Goal: Task Accomplishment & Management: Manage account settings

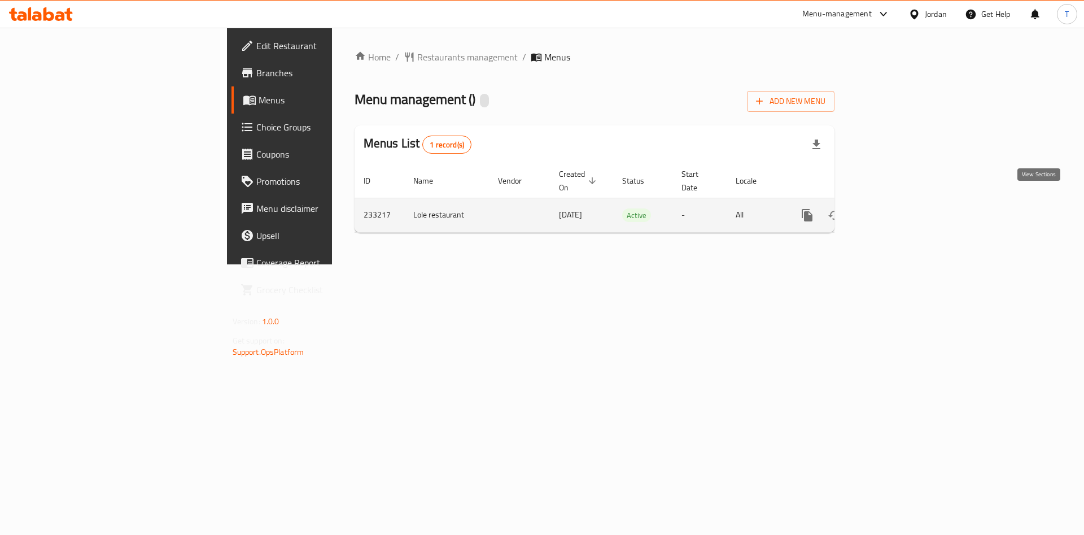
click at [896, 208] on icon "enhanced table" at bounding box center [889, 215] width 14 height 14
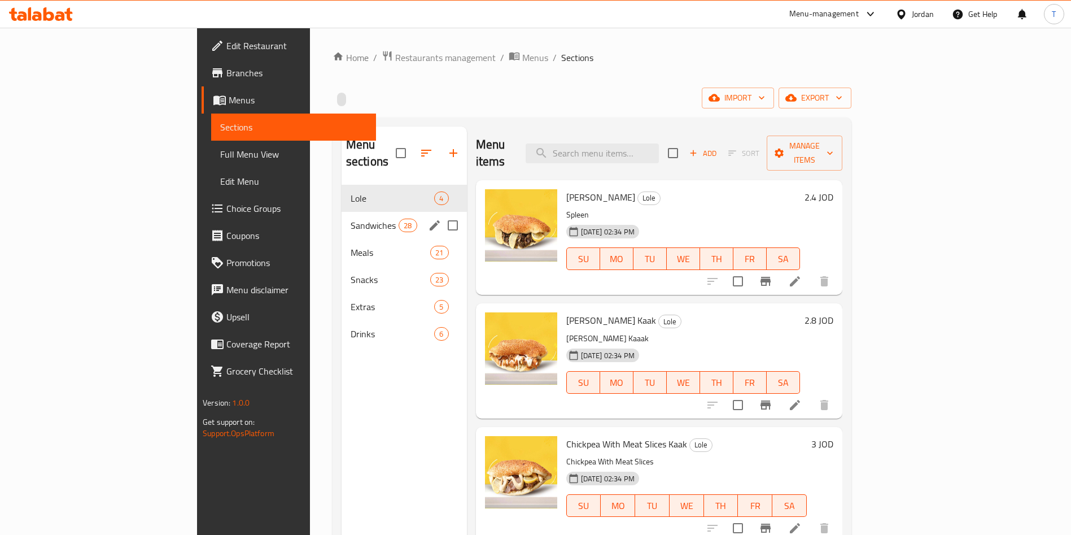
click at [351, 219] on span "Sandwiches" at bounding box center [375, 226] width 48 height 14
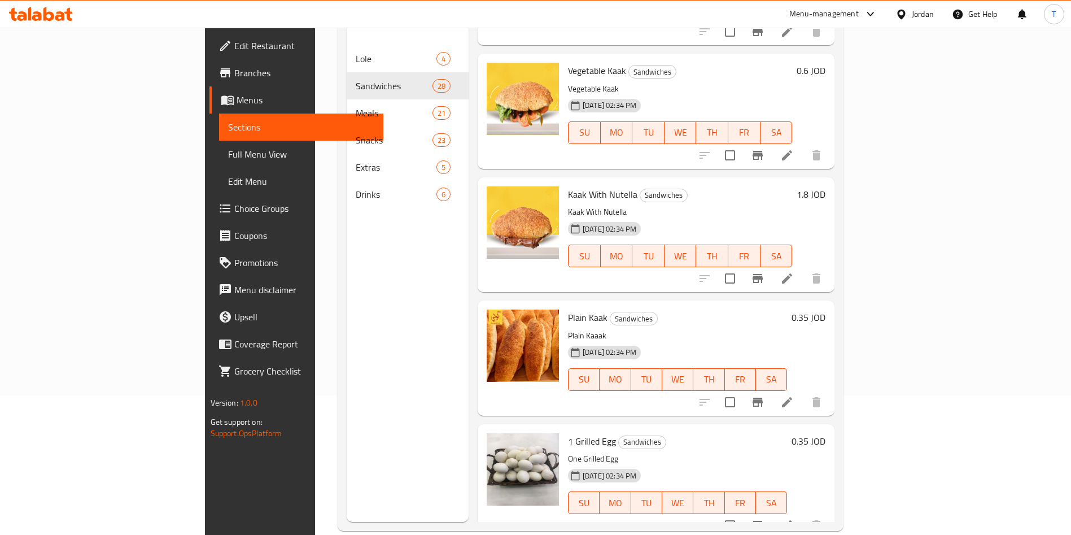
scroll to position [158, 0]
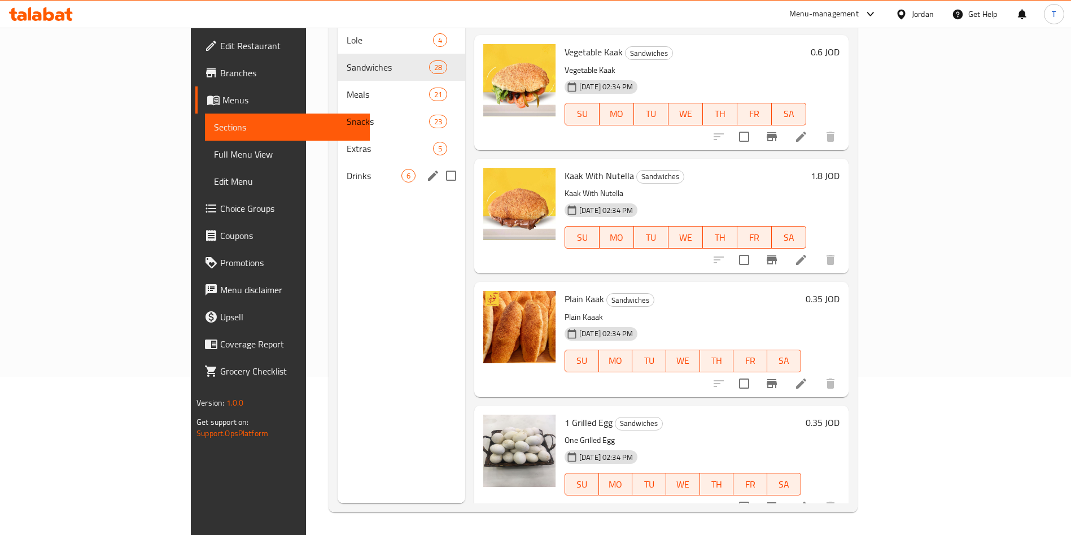
click at [347, 142] on span "Extras" at bounding box center [390, 149] width 86 height 14
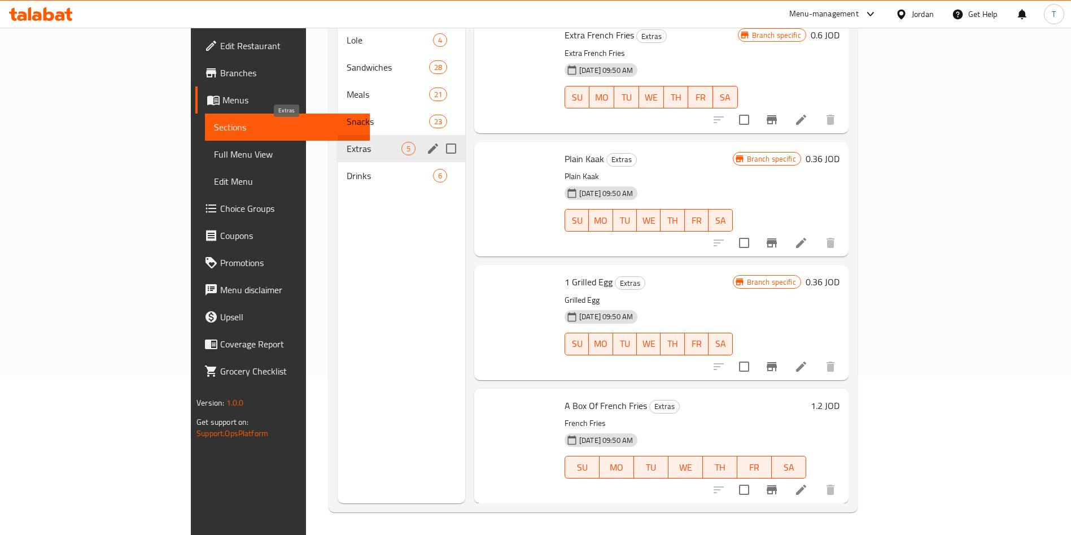
scroll to position [110, 0]
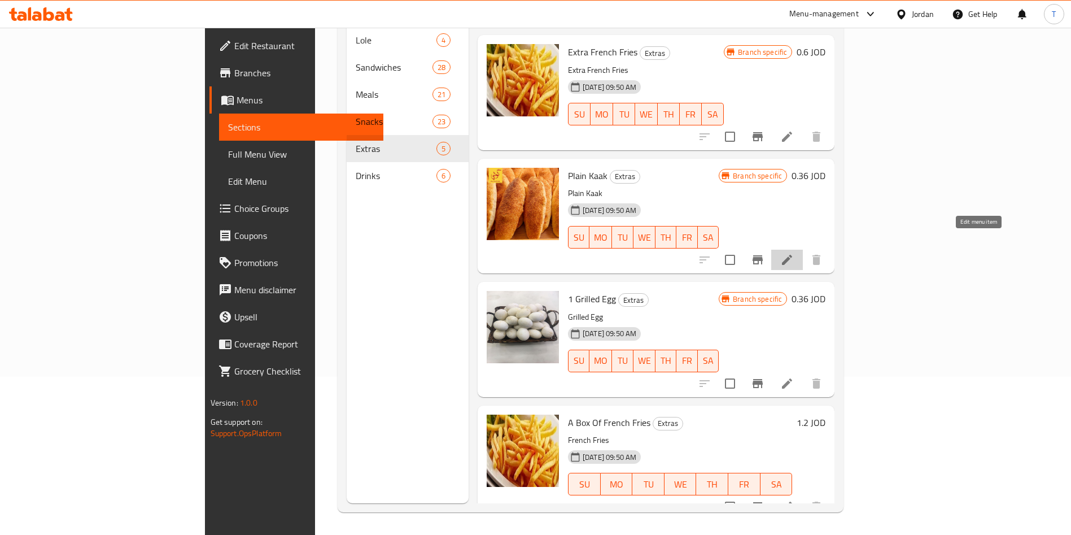
click at [794, 253] on icon at bounding box center [787, 260] width 14 height 14
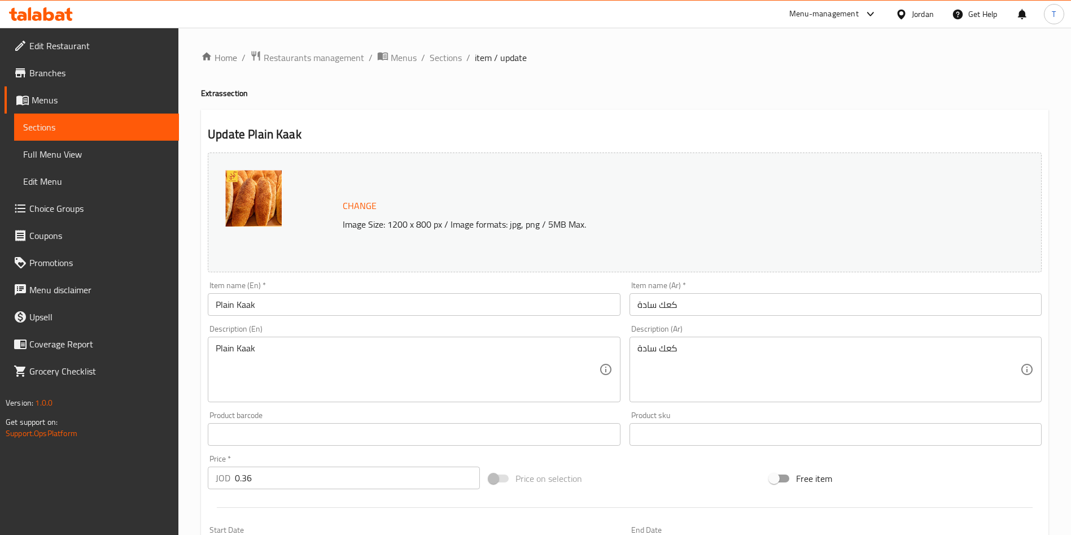
scroll to position [85, 0]
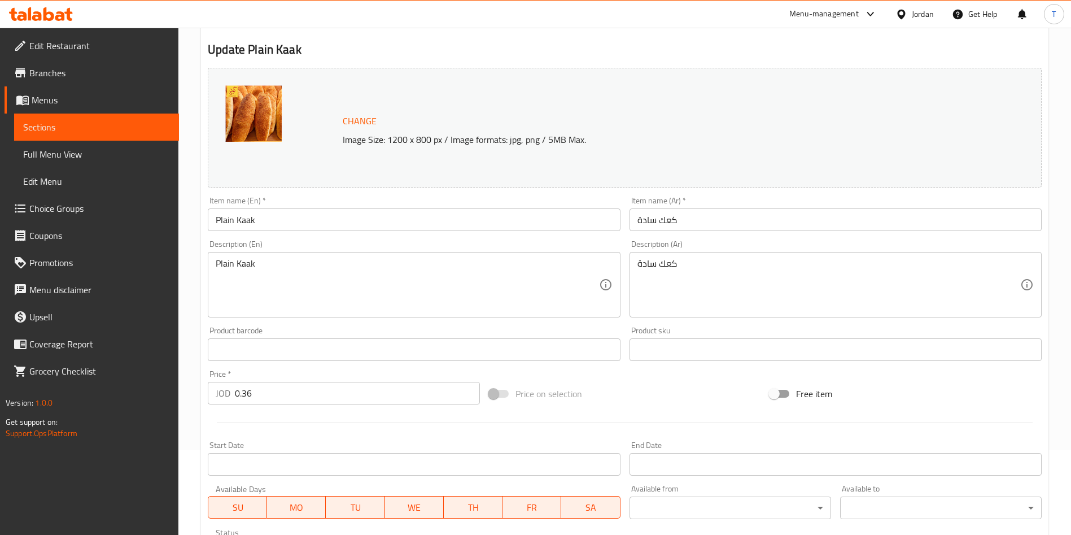
click at [275, 393] on input "0.36" at bounding box center [357, 393] width 245 height 23
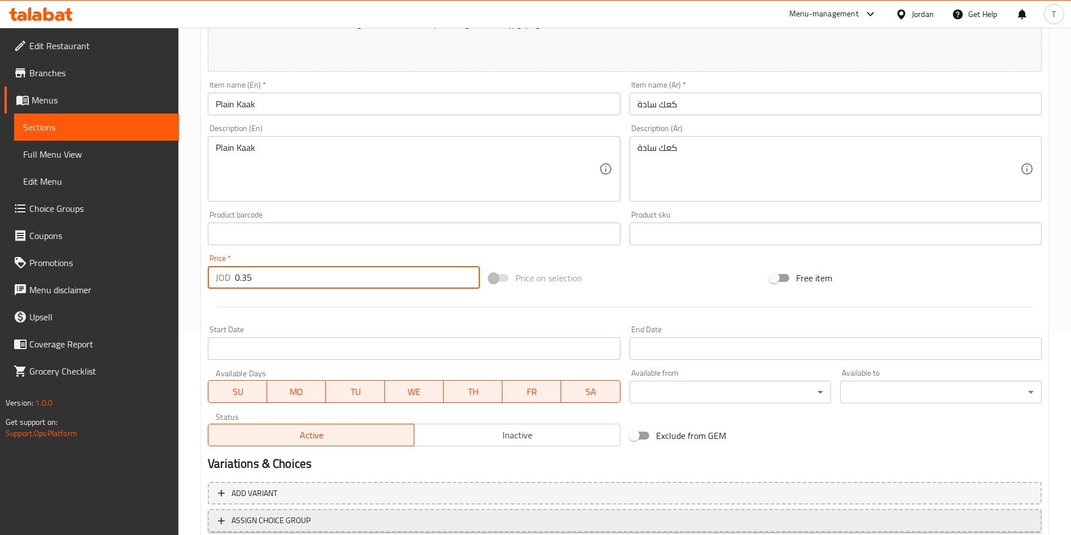
scroll to position [280, 0]
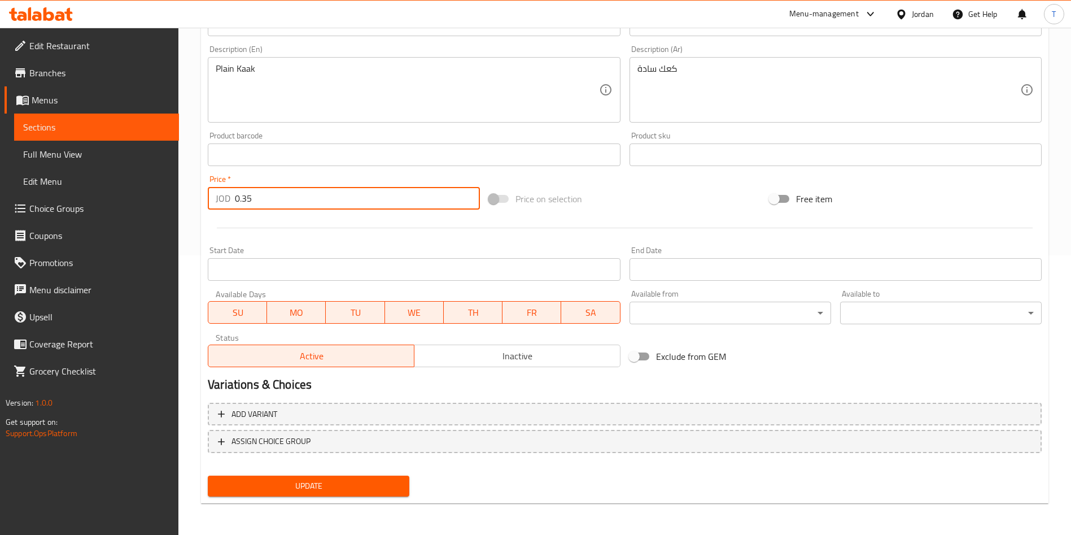
type input "0.35"
click at [322, 486] on span "Update" at bounding box center [309, 486] width 184 height 14
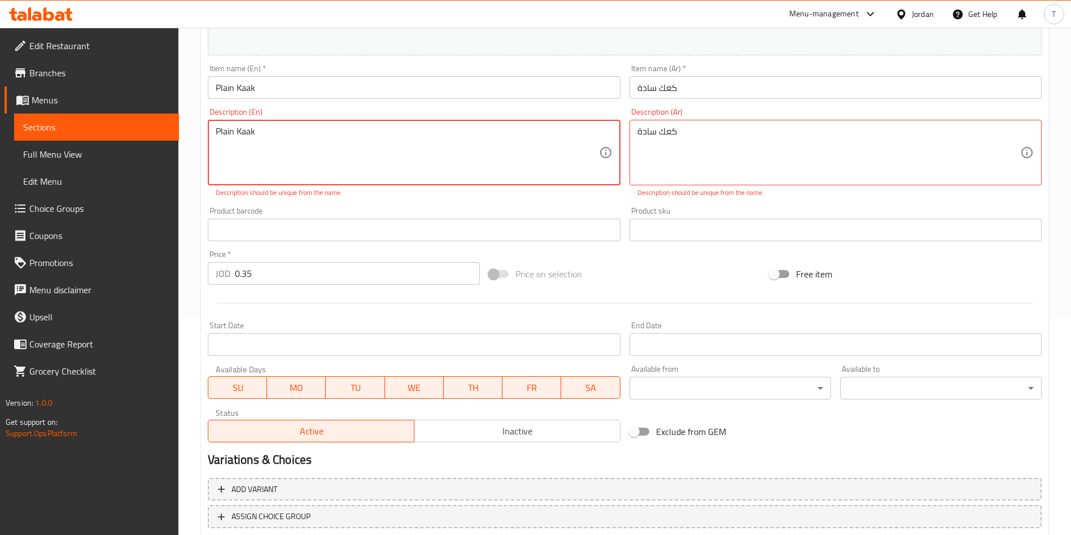
scroll to position [195, 0]
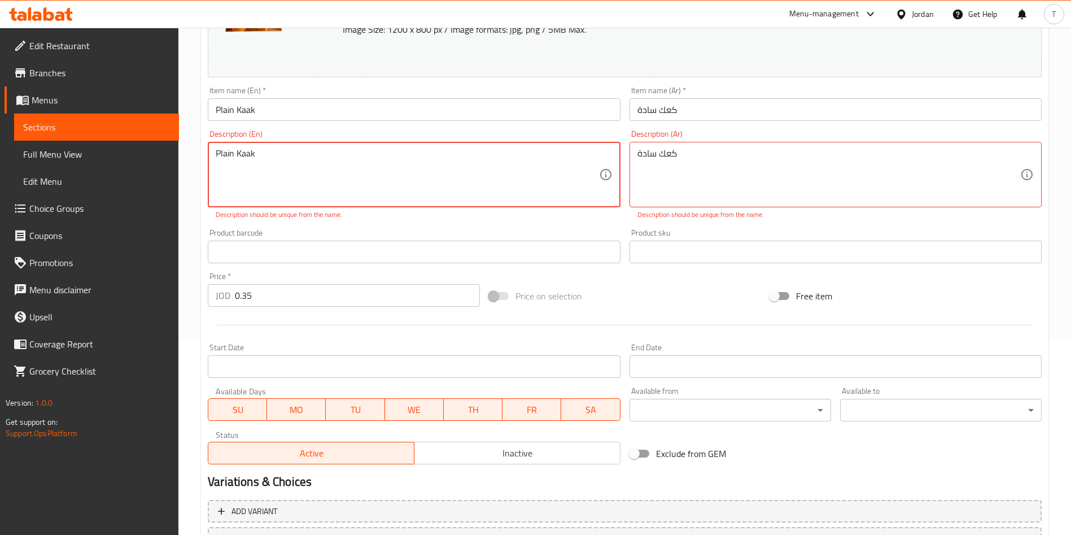
drag, startPoint x: 245, startPoint y: 156, endPoint x: 291, endPoint y: 155, distance: 46.3
click at [245, 156] on textarea "Plain Kaak" at bounding box center [407, 175] width 383 height 54
type textarea "Plain Kaaak"
drag, startPoint x: 660, startPoint y: 158, endPoint x: 665, endPoint y: 159, distance: 5.8
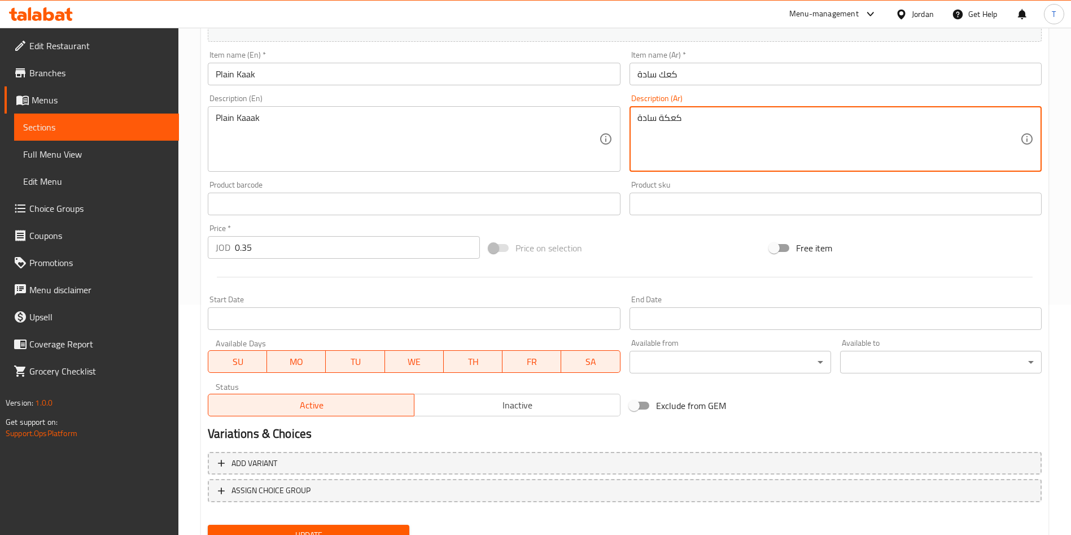
scroll to position [280, 0]
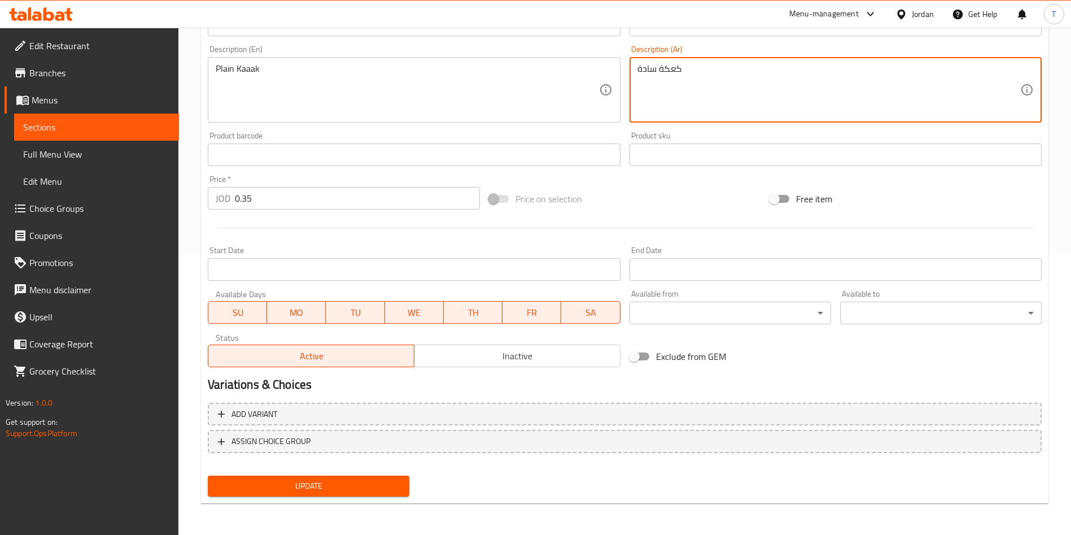
type textarea "كعكة سادة"
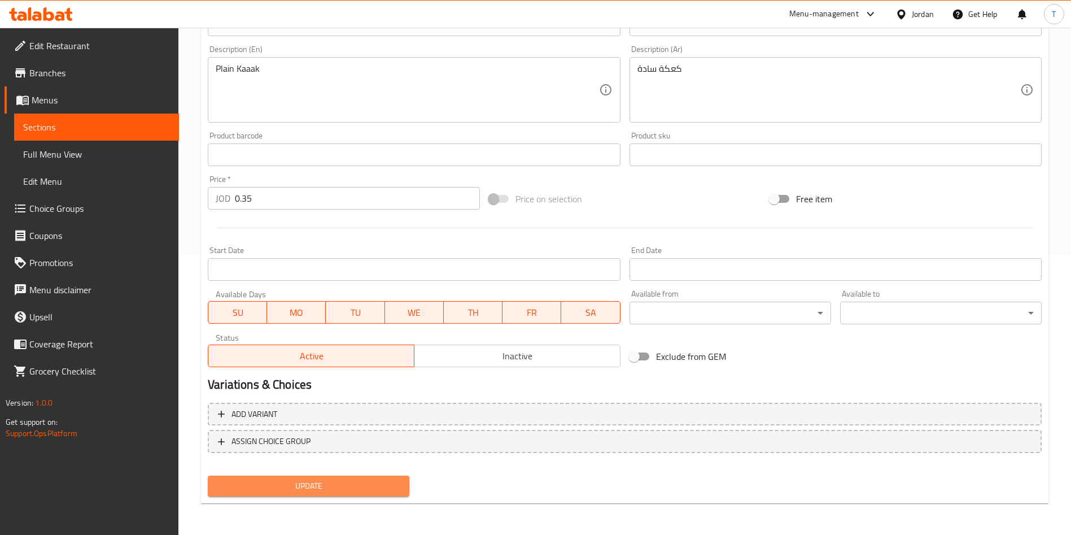
click at [330, 481] on span "Update" at bounding box center [309, 486] width 184 height 14
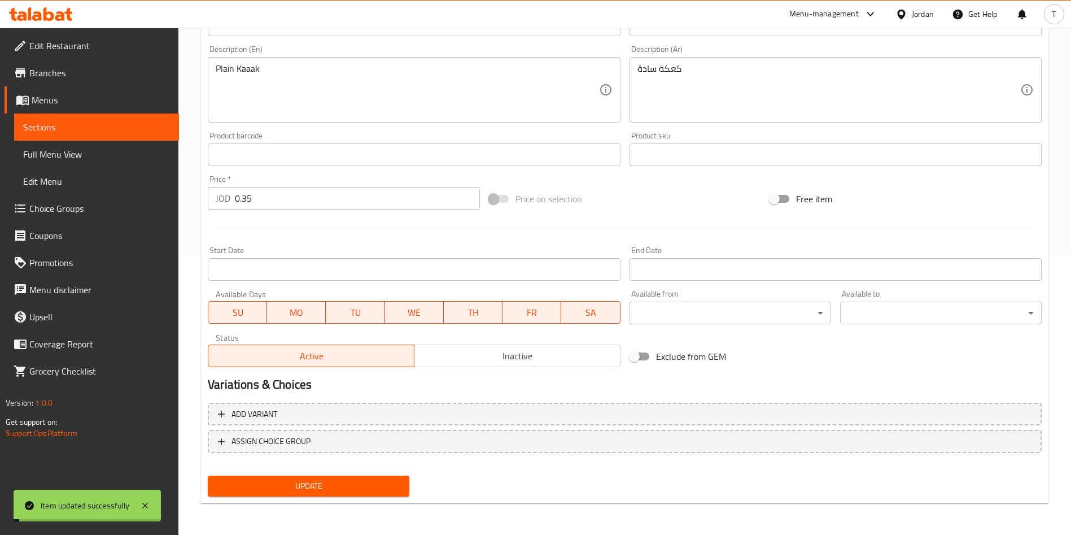
scroll to position [0, 0]
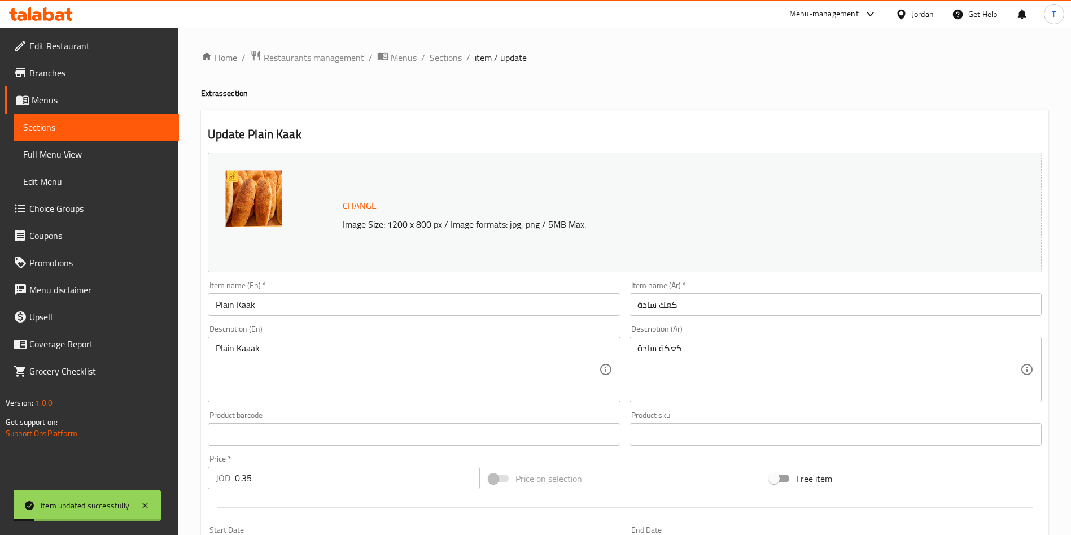
click at [428, 69] on div "Home / Restaurants management / Menus / Sections / item / update Extras section…" at bounding box center [625, 420] width 848 height 741
click at [439, 66] on div "Home / Restaurants management / Menus / Sections / item / update Extras section…" at bounding box center [625, 420] width 848 height 741
click at [443, 56] on span "Sections" at bounding box center [446, 58] width 32 height 14
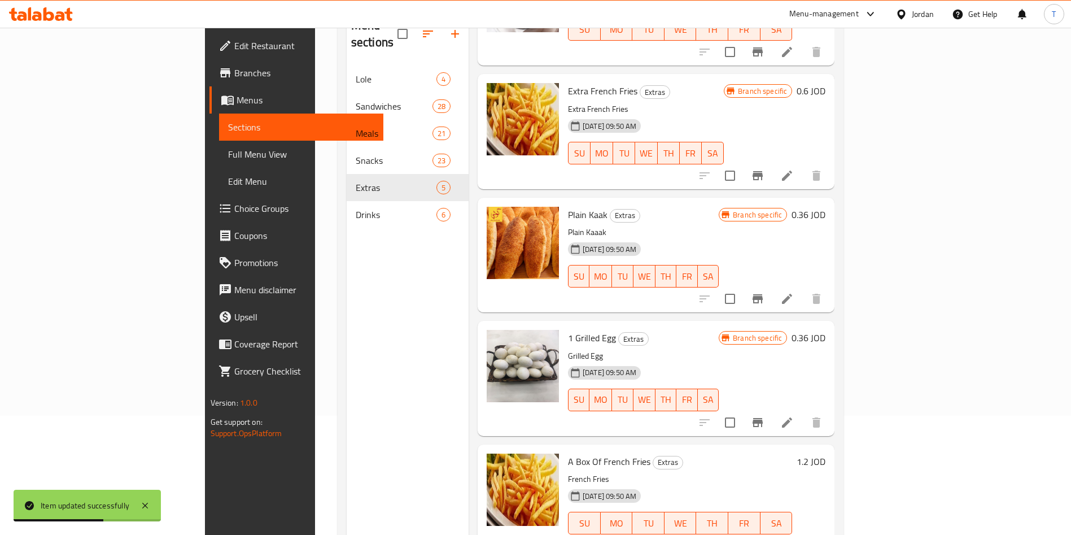
scroll to position [158, 0]
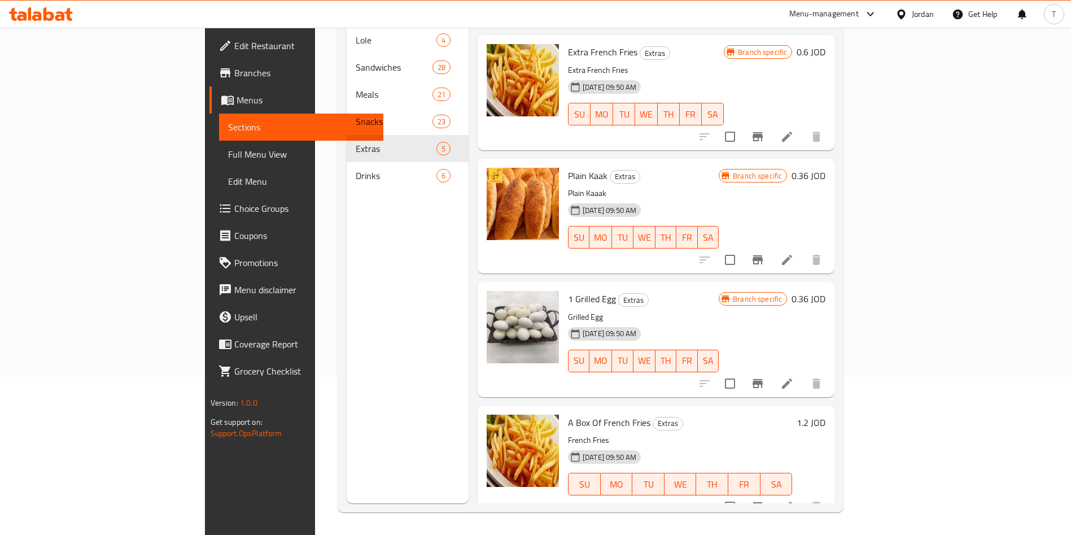
click at [794, 377] on icon at bounding box center [787, 384] width 14 height 14
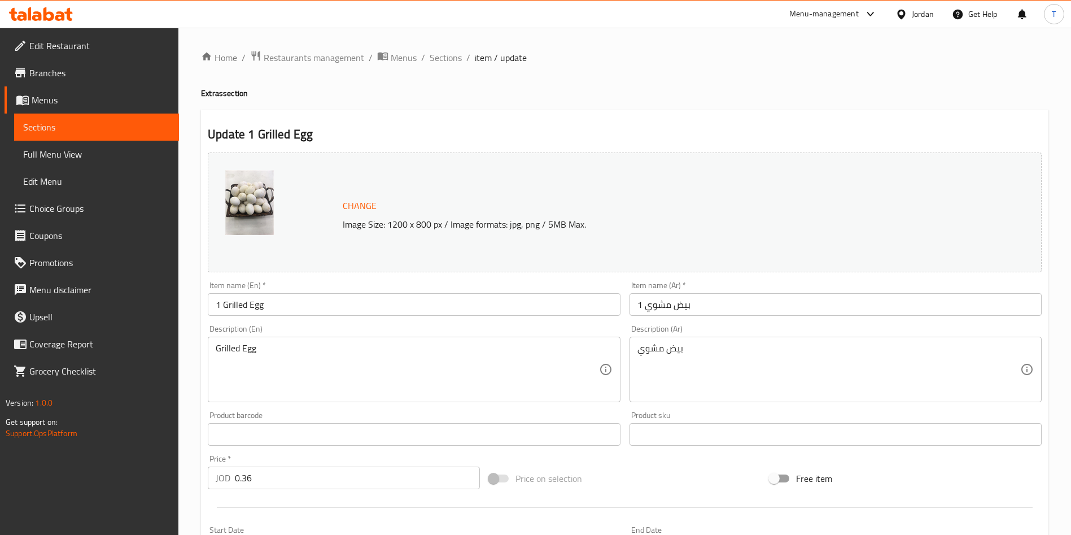
click at [304, 474] on input "0.36" at bounding box center [357, 477] width 245 height 23
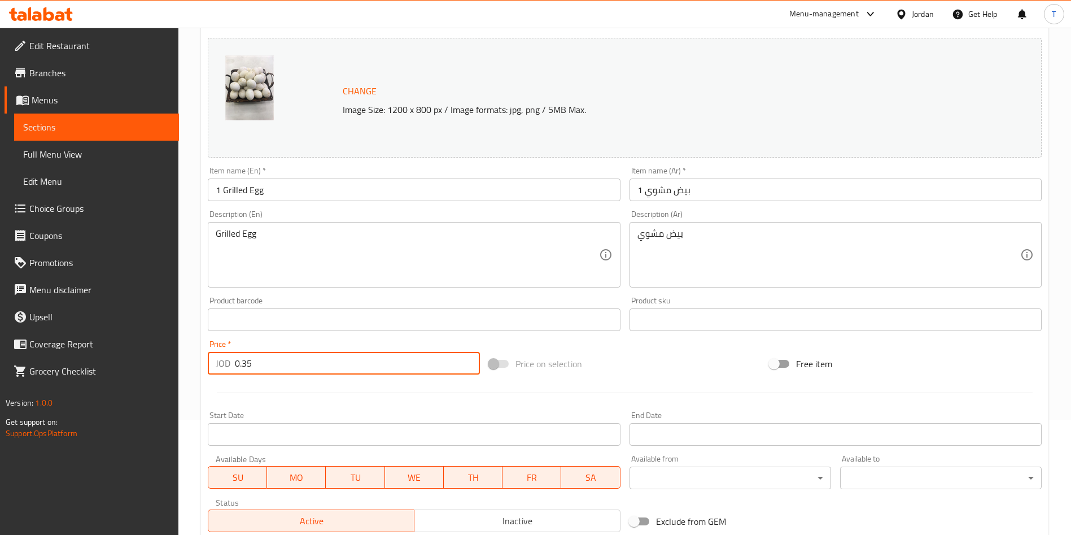
scroll to position [280, 0]
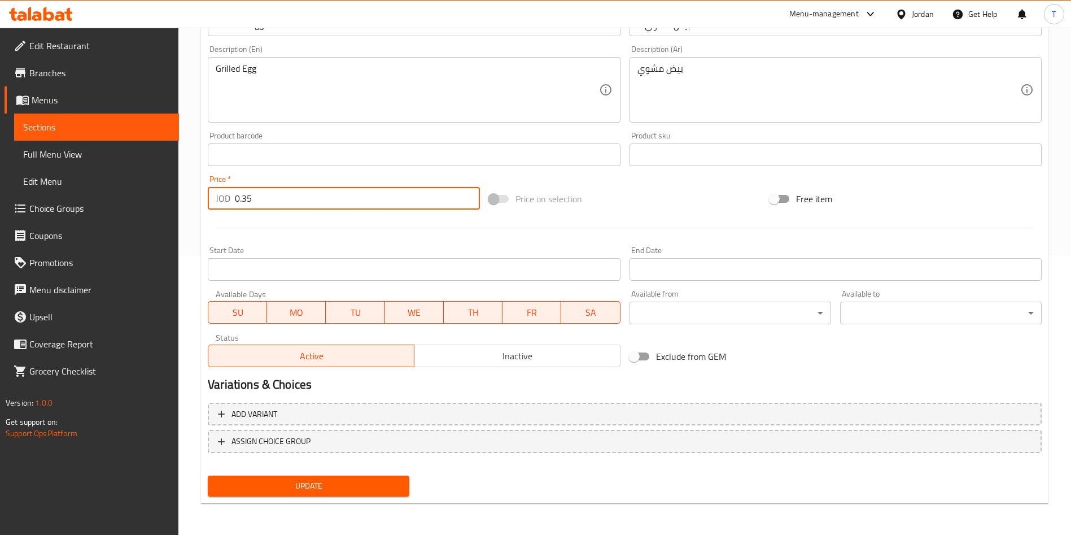
type input "0.35"
click at [337, 488] on span "Update" at bounding box center [309, 486] width 184 height 14
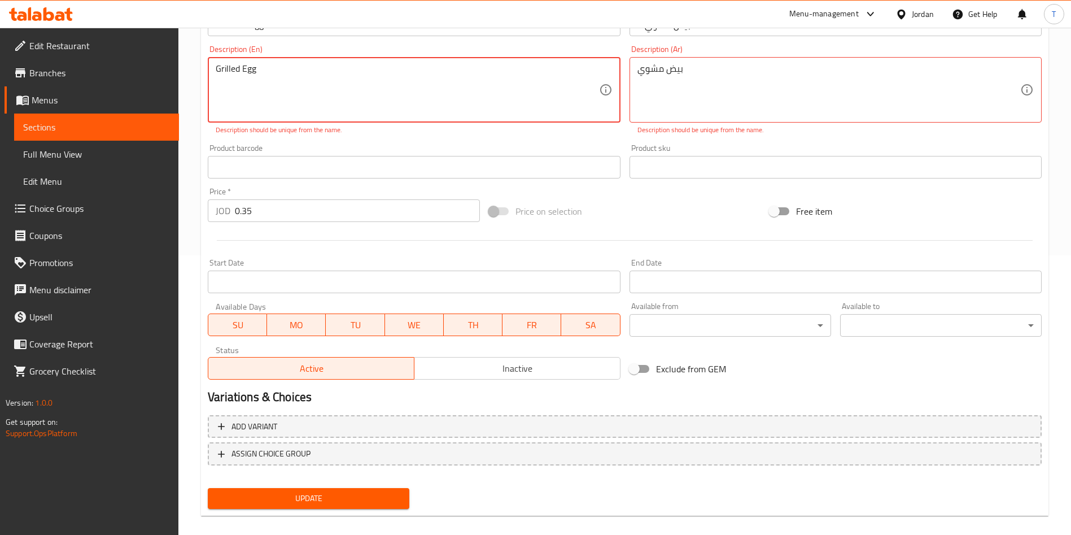
click at [262, 69] on textarea "Grilled Egg" at bounding box center [407, 90] width 383 height 54
drag, startPoint x: 216, startPoint y: 72, endPoint x: 248, endPoint y: 89, distance: 36.1
click at [216, 72] on textarea "Grilled Egg" at bounding box center [407, 90] width 383 height 54
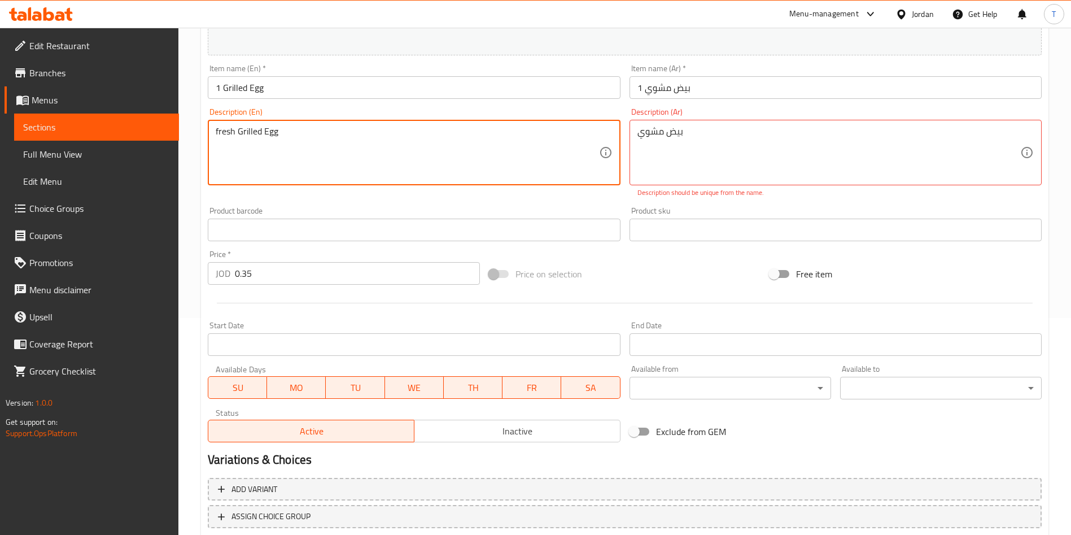
scroll to position [195, 0]
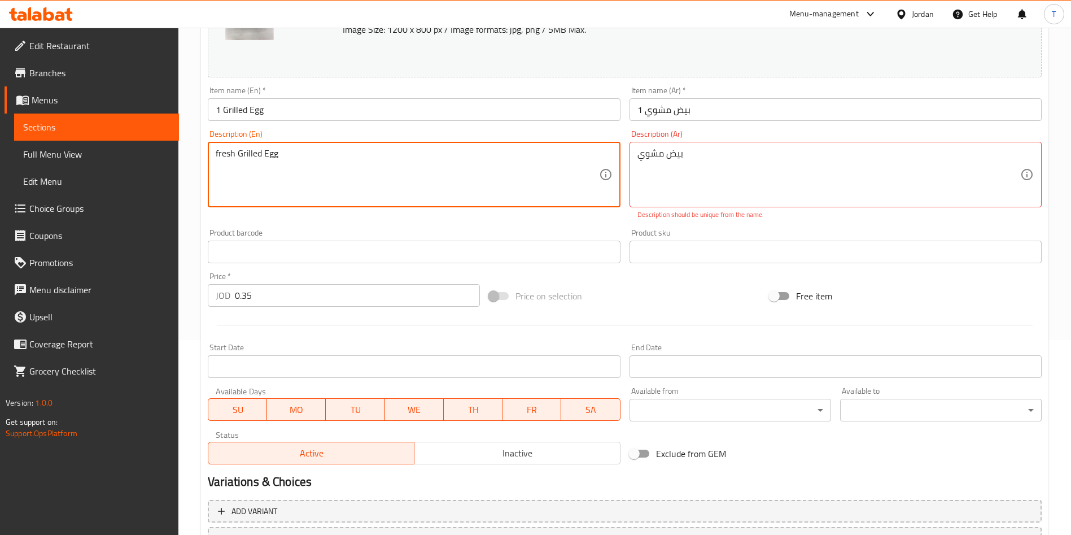
type textarea "fresh Grilled Egg"
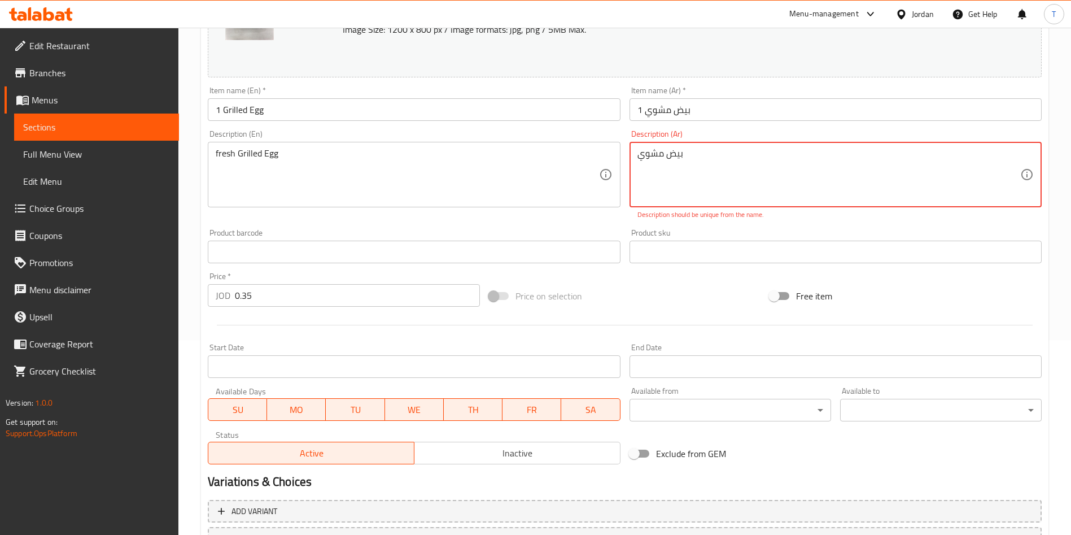
click at [643, 157] on textarea "بيض مشوي" at bounding box center [829, 175] width 383 height 54
click at [667, 159] on textarea "بيض مشوي" at bounding box center [829, 175] width 383 height 54
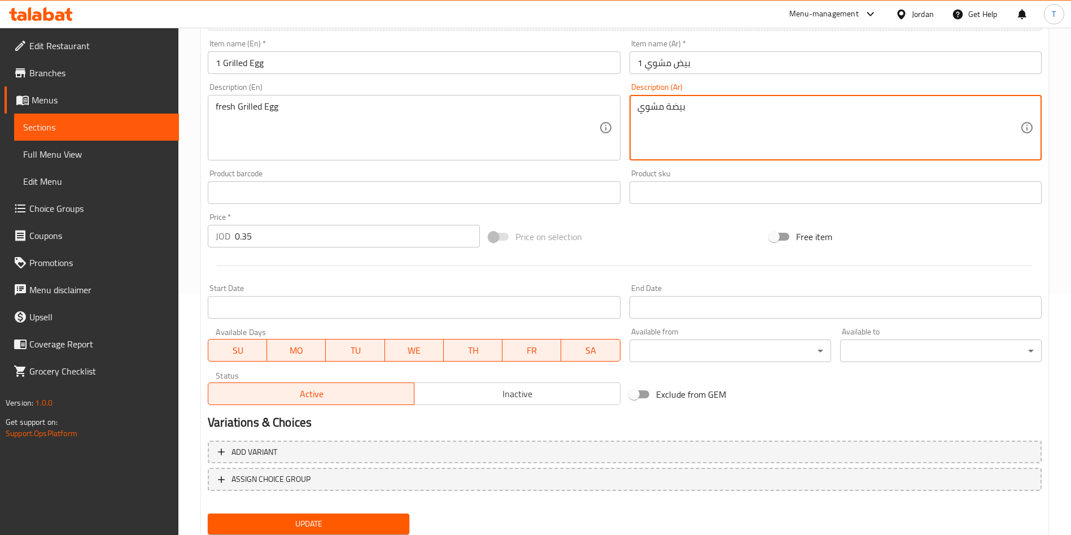
scroll to position [280, 0]
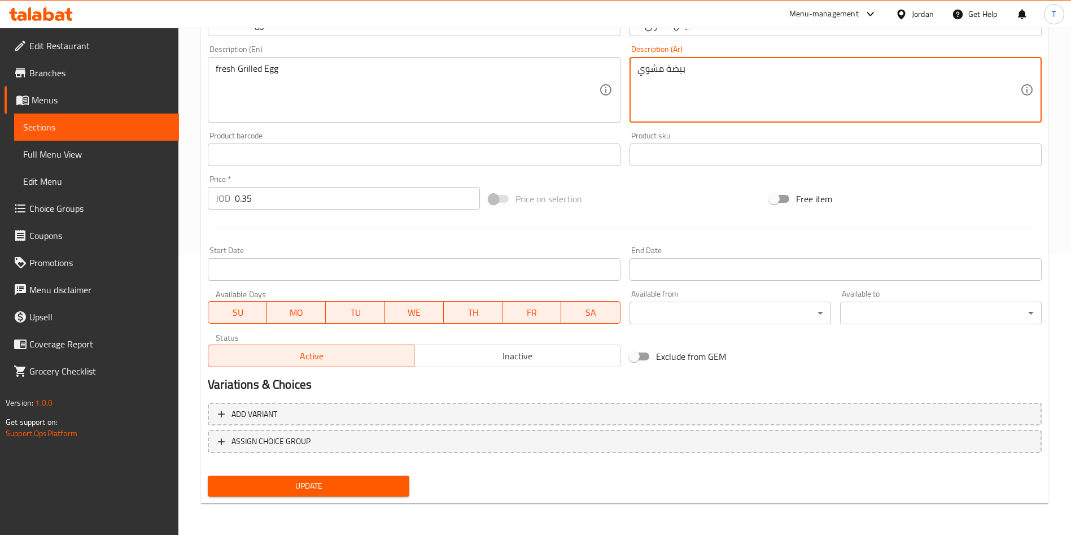
type textarea "بيضة مشوي"
click at [342, 490] on span "Update" at bounding box center [309, 486] width 184 height 14
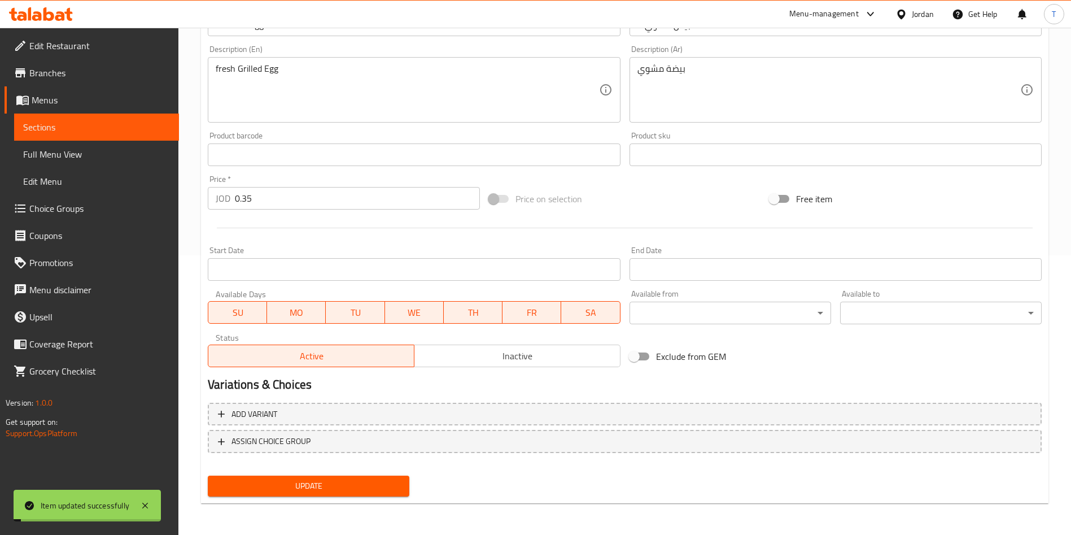
scroll to position [0, 0]
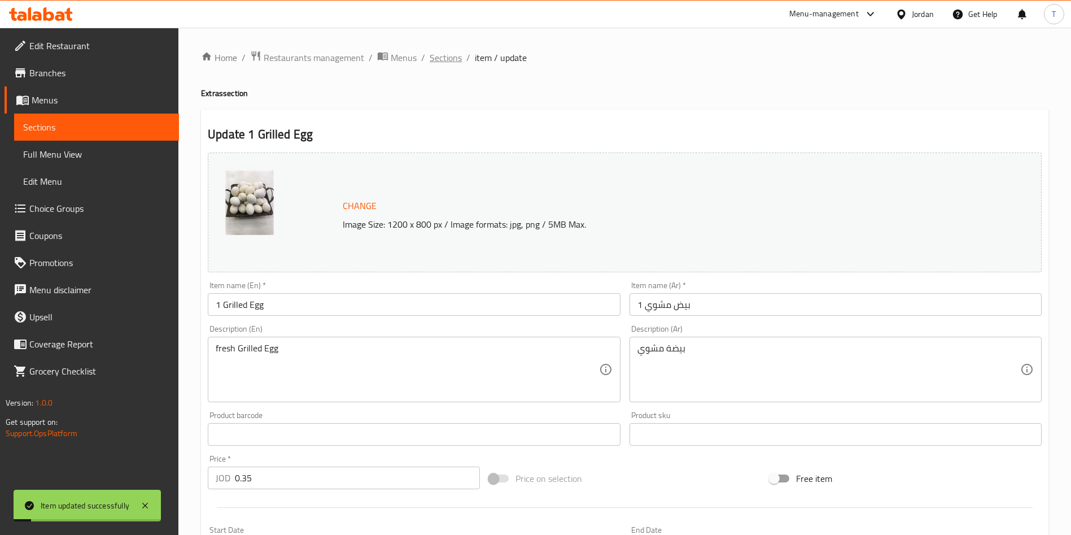
click at [438, 60] on span "Sections" at bounding box center [446, 58] width 32 height 14
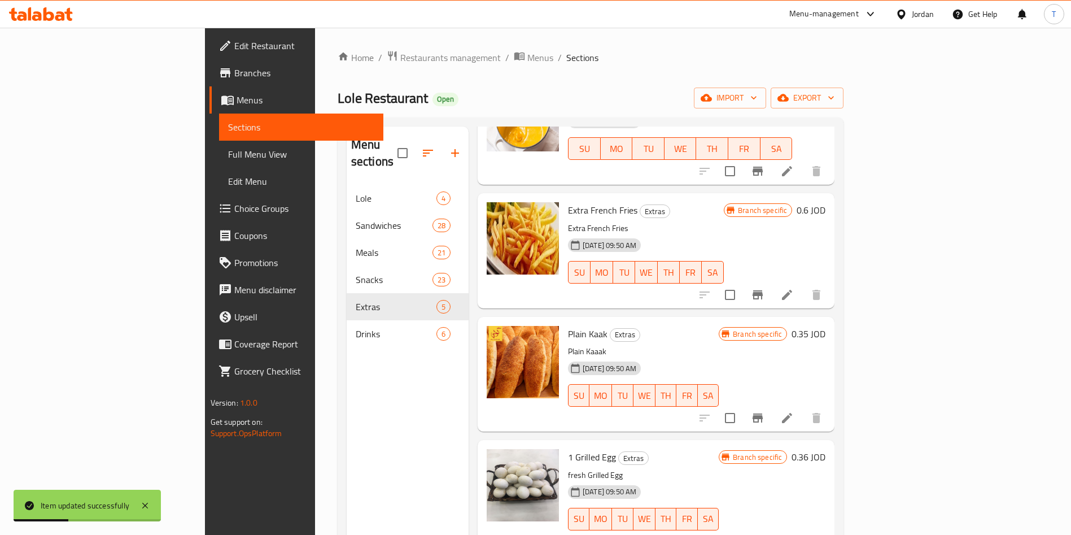
scroll to position [158, 0]
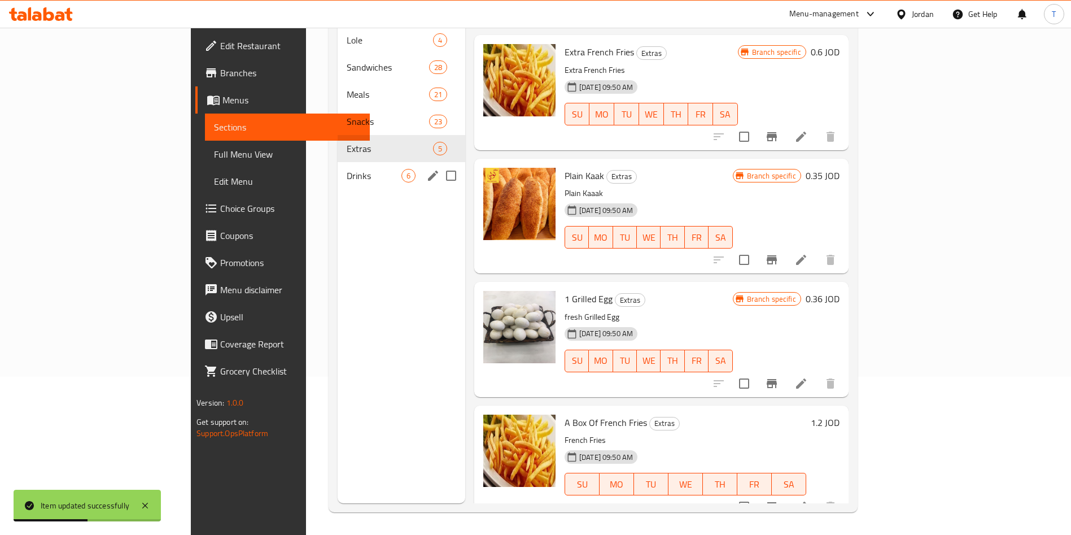
click at [338, 162] on div "Drinks 6" at bounding box center [402, 175] width 128 height 27
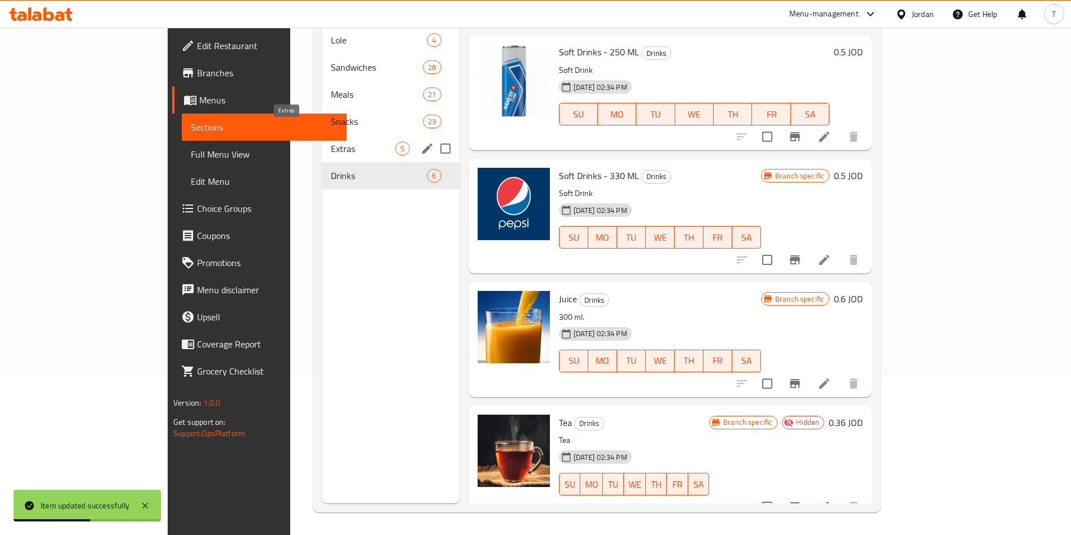
click at [331, 142] on span "Extras" at bounding box center [363, 149] width 64 height 14
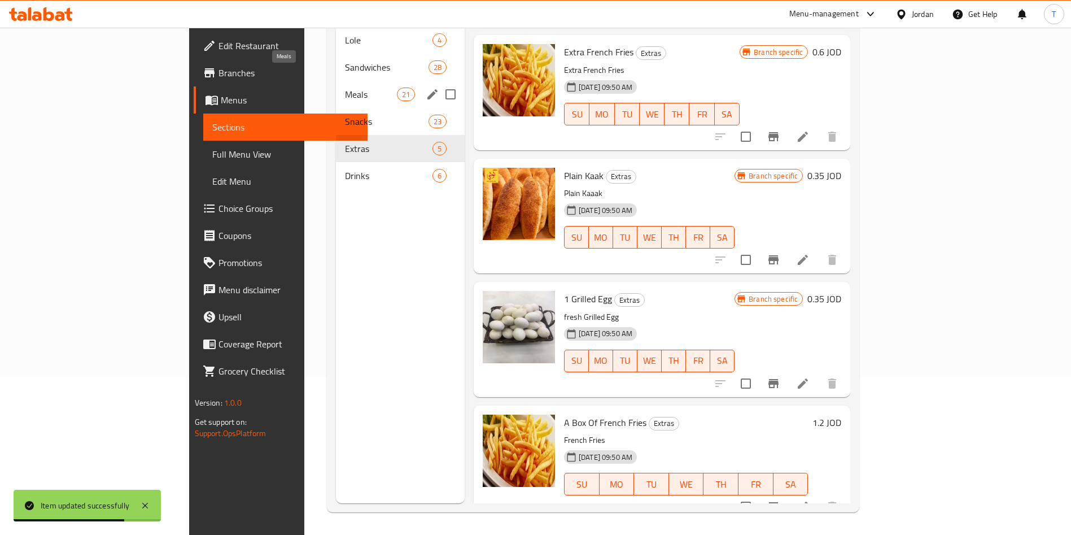
click at [345, 88] on span "Meals" at bounding box center [370, 95] width 51 height 14
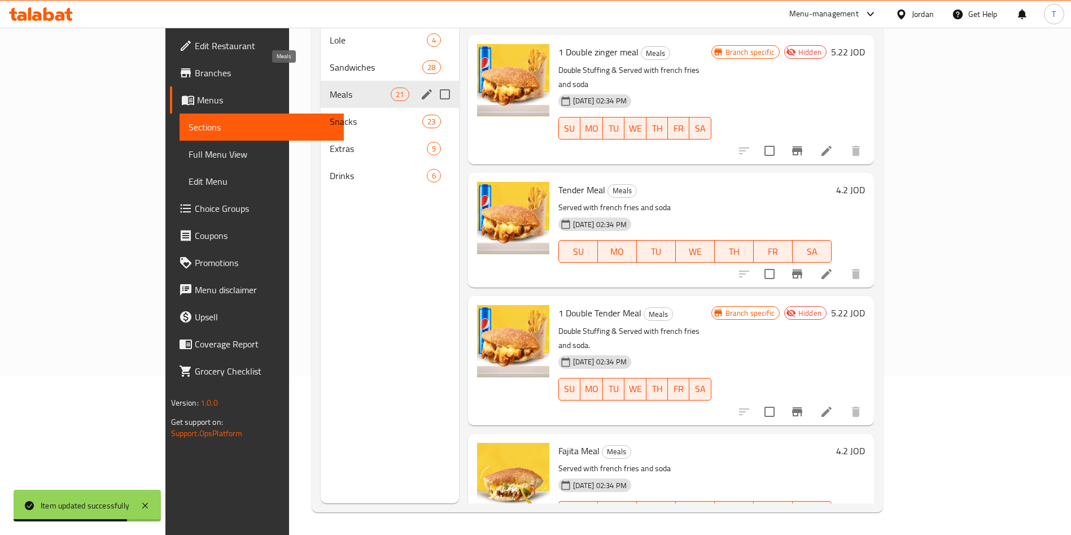
click at [330, 60] on span "Sandwiches" at bounding box center [376, 67] width 93 height 14
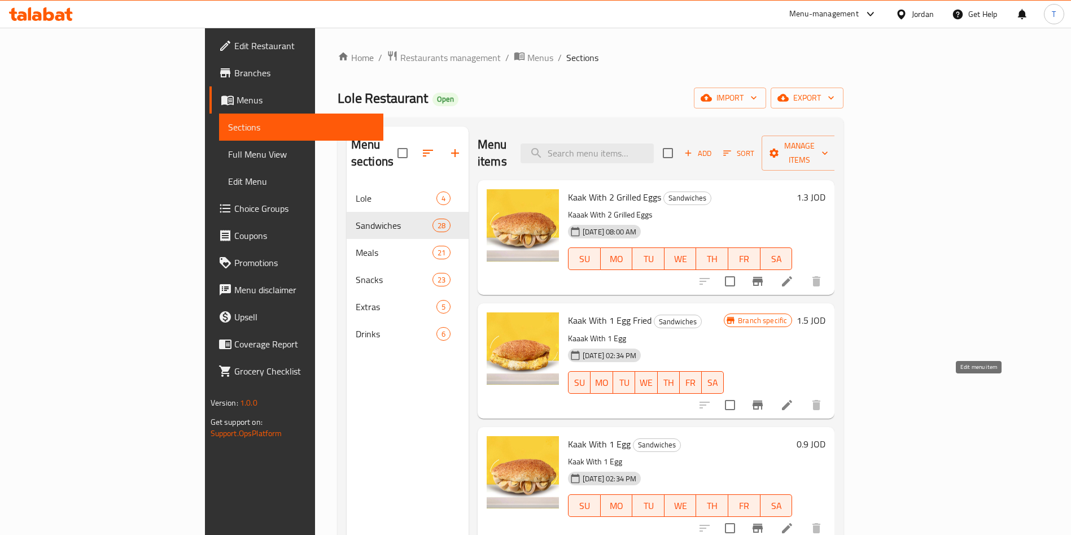
click at [792, 400] on icon at bounding box center [787, 405] width 10 height 10
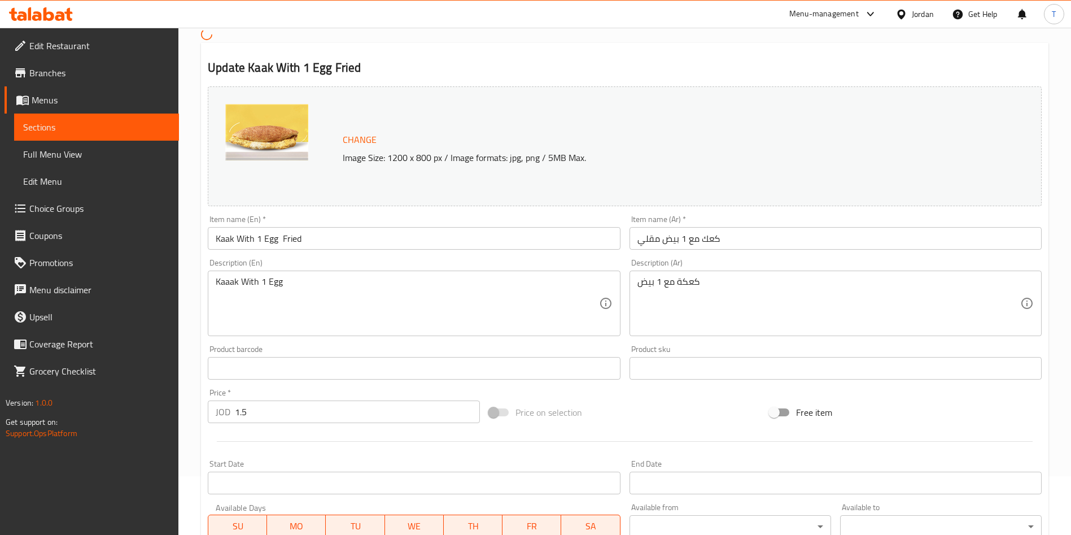
scroll to position [85, 0]
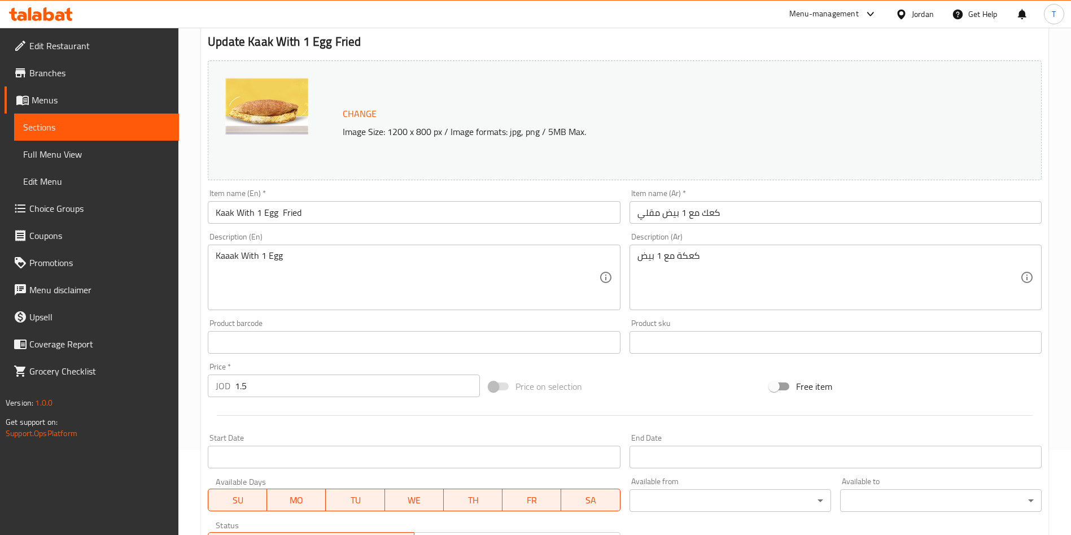
drag, startPoint x: 302, startPoint y: 394, endPoint x: 142, endPoint y: 381, distance: 160.9
click at [142, 381] on div "Edit Restaurant Branches Menus Sections Full Menu View Edit Menu Choice Groups …" at bounding box center [535, 332] width 1071 height 779
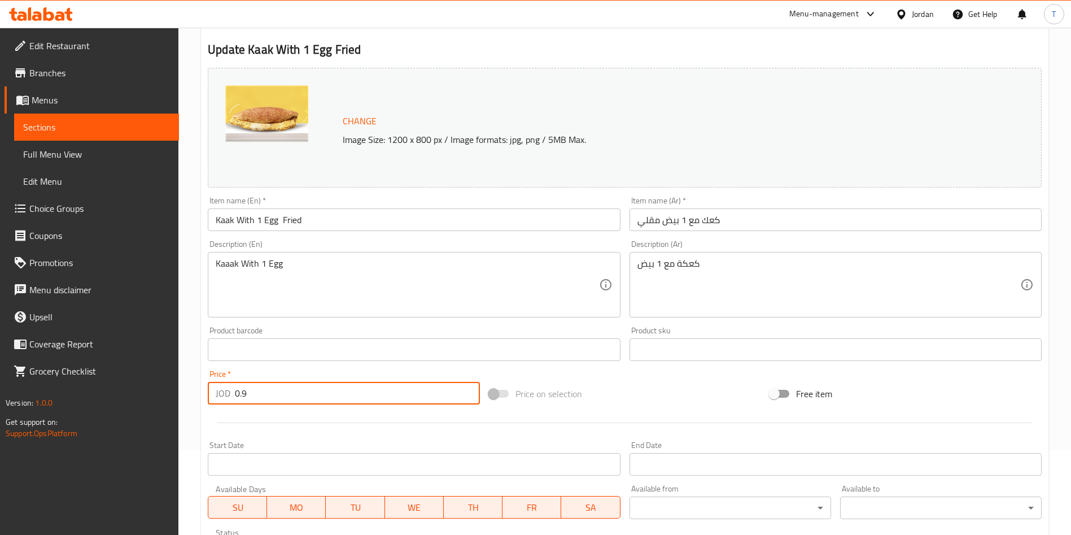
scroll to position [280, 0]
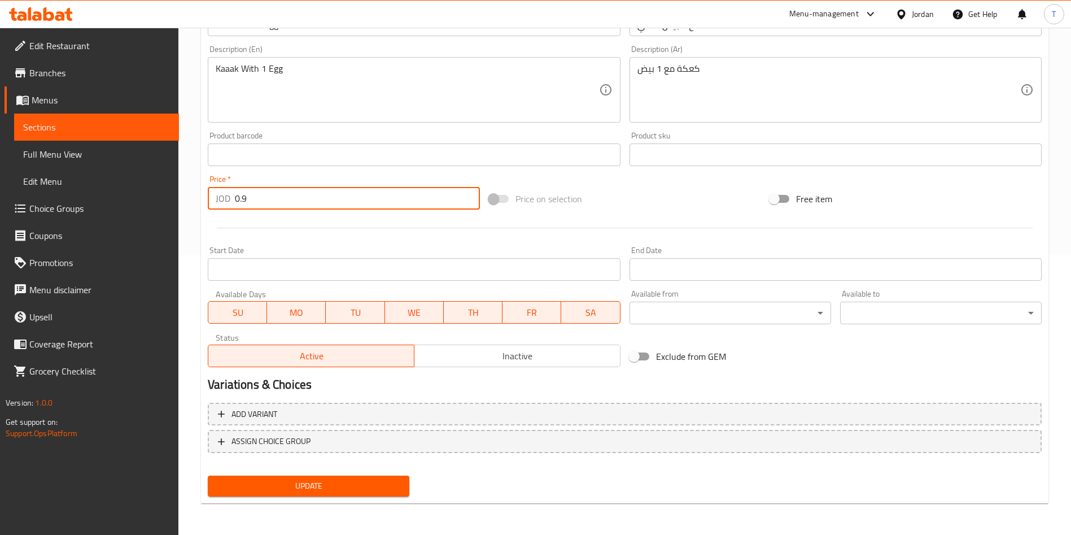
type input "0.9"
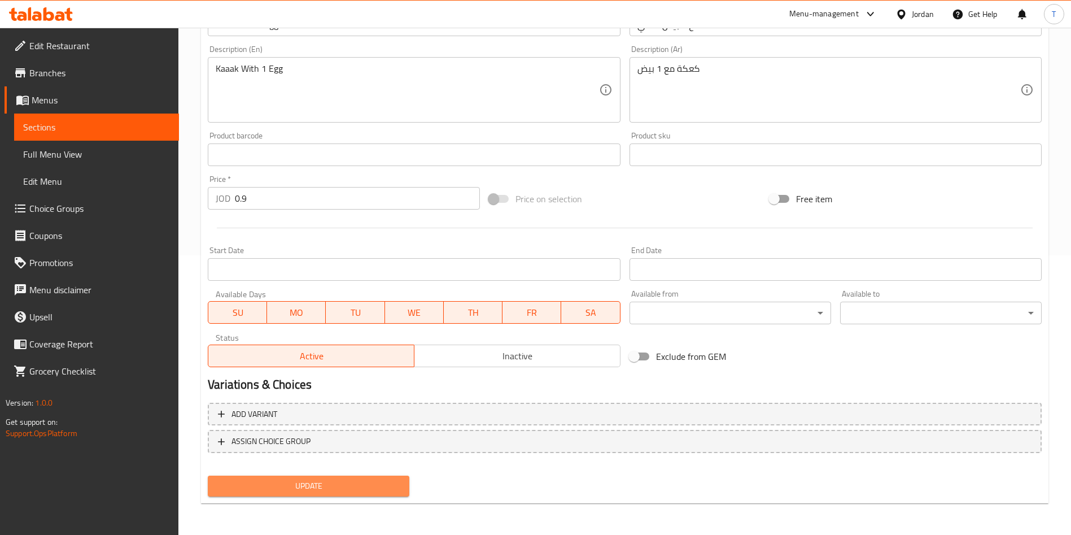
click at [322, 491] on span "Update" at bounding box center [309, 486] width 184 height 14
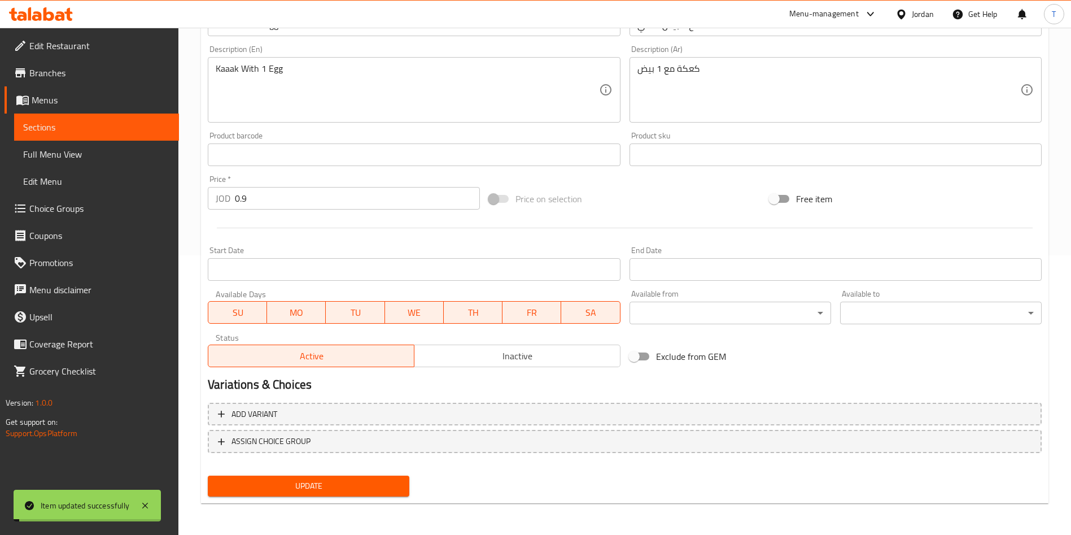
scroll to position [0, 0]
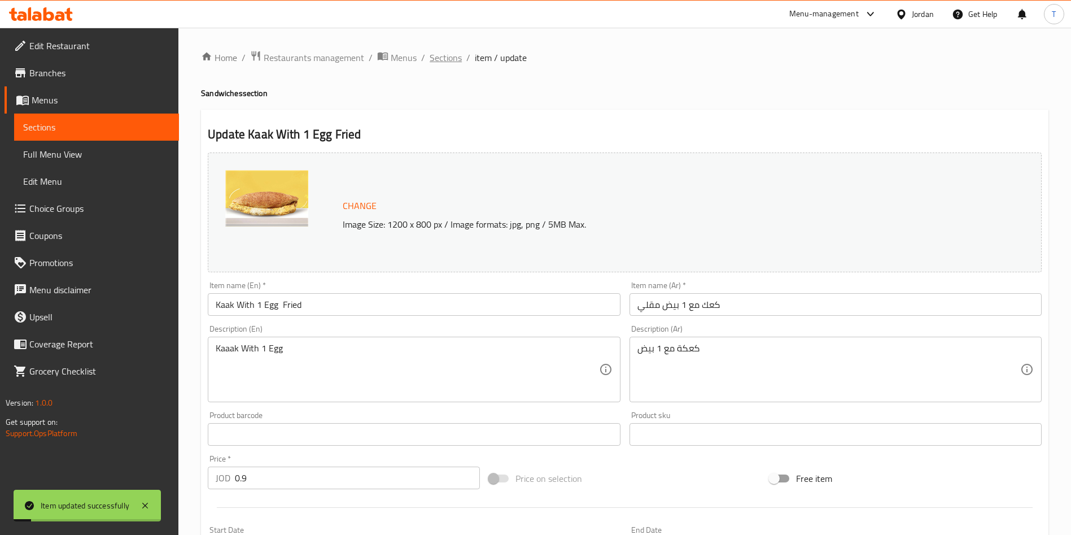
click at [451, 59] on span "Sections" at bounding box center [446, 58] width 32 height 14
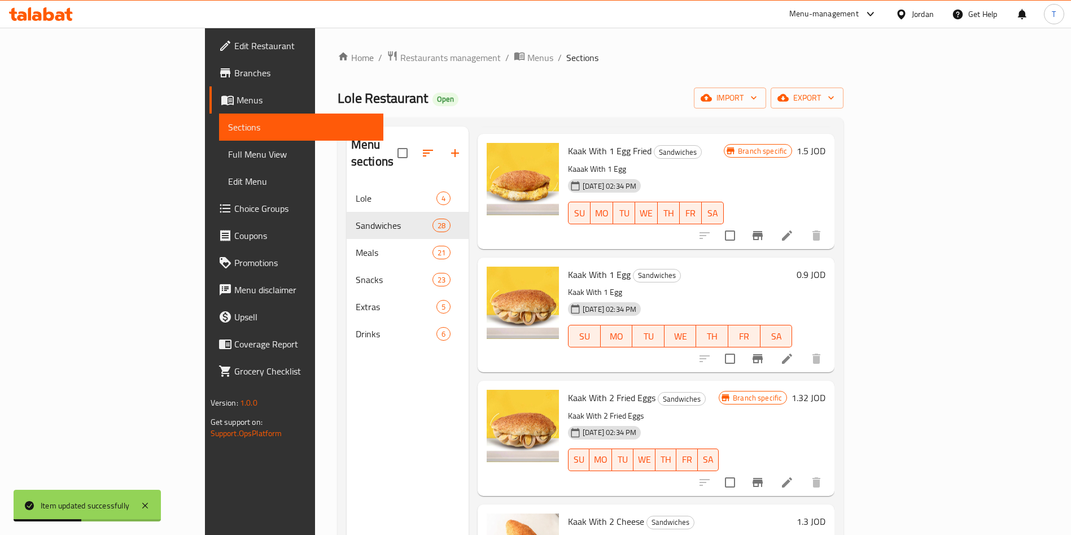
scroll to position [254, 0]
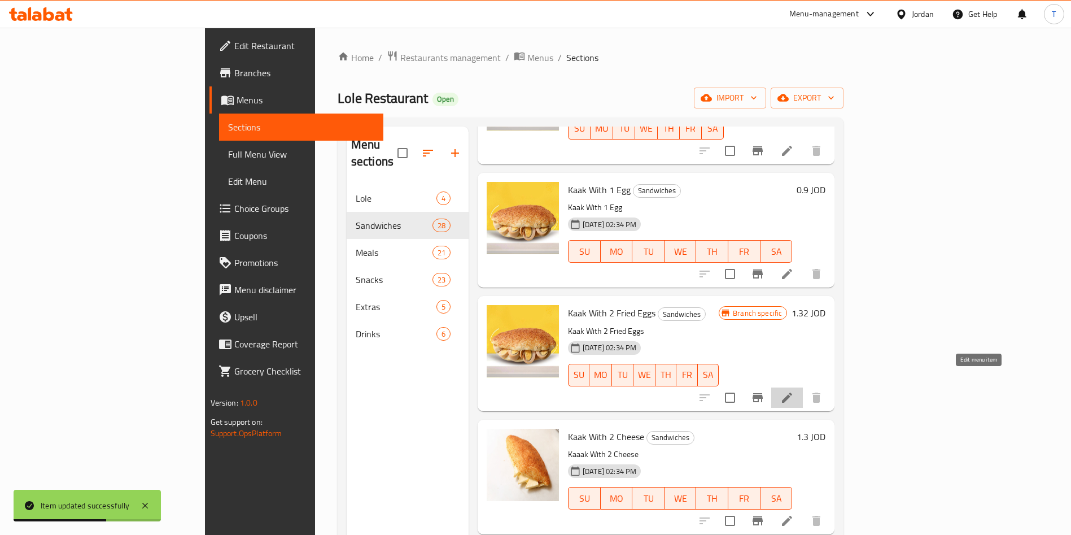
click at [794, 391] on icon at bounding box center [787, 398] width 14 height 14
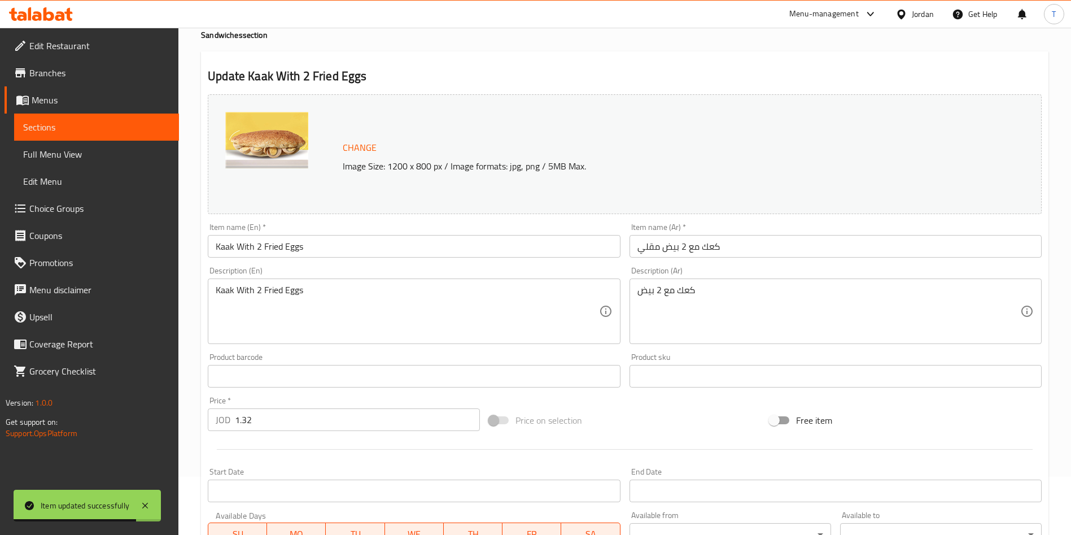
scroll to position [85, 0]
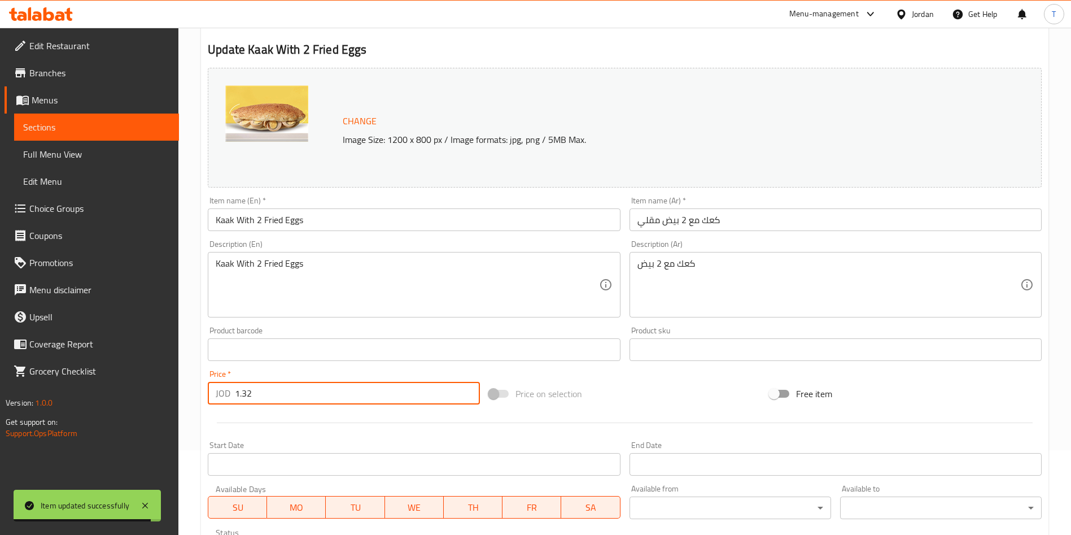
drag, startPoint x: 264, startPoint y: 392, endPoint x: 239, endPoint y: 392, distance: 24.8
click at [239, 392] on input "1.32" at bounding box center [357, 393] width 245 height 23
type input "1.5"
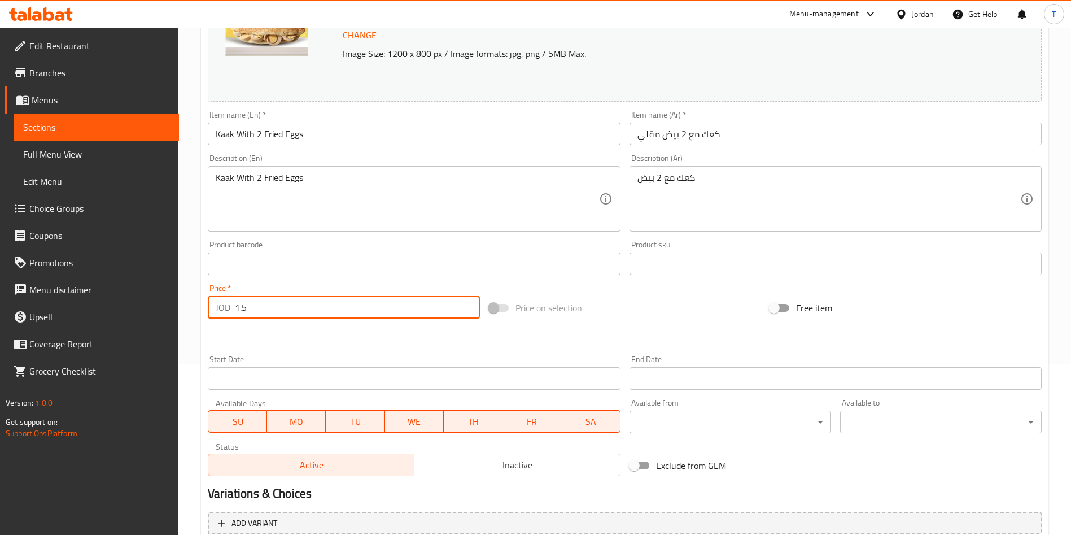
scroll to position [280, 0]
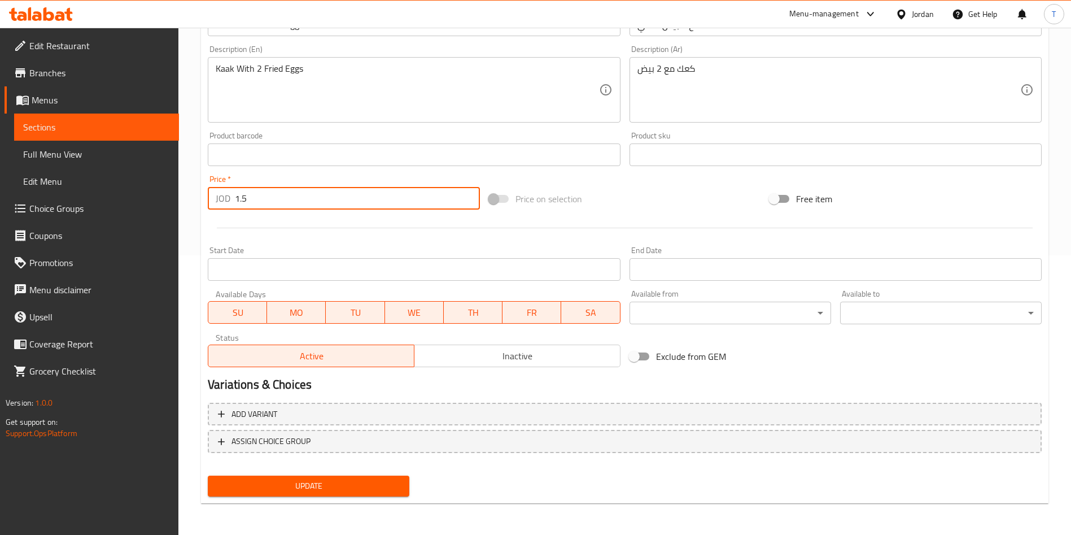
click at [497, 385] on h2 "Variations & Choices" at bounding box center [625, 384] width 834 height 17
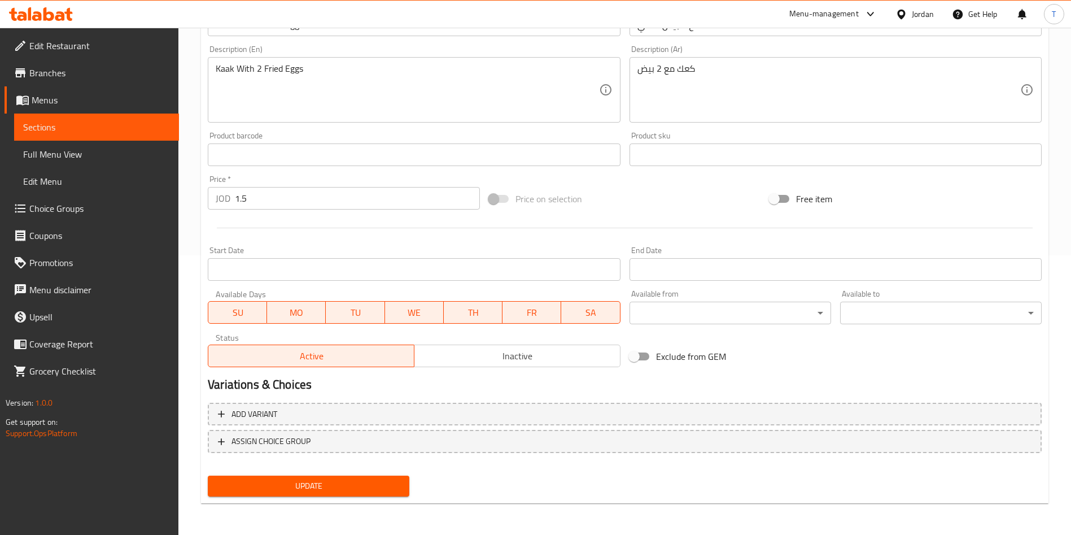
click at [396, 485] on span "Update" at bounding box center [309, 486] width 184 height 14
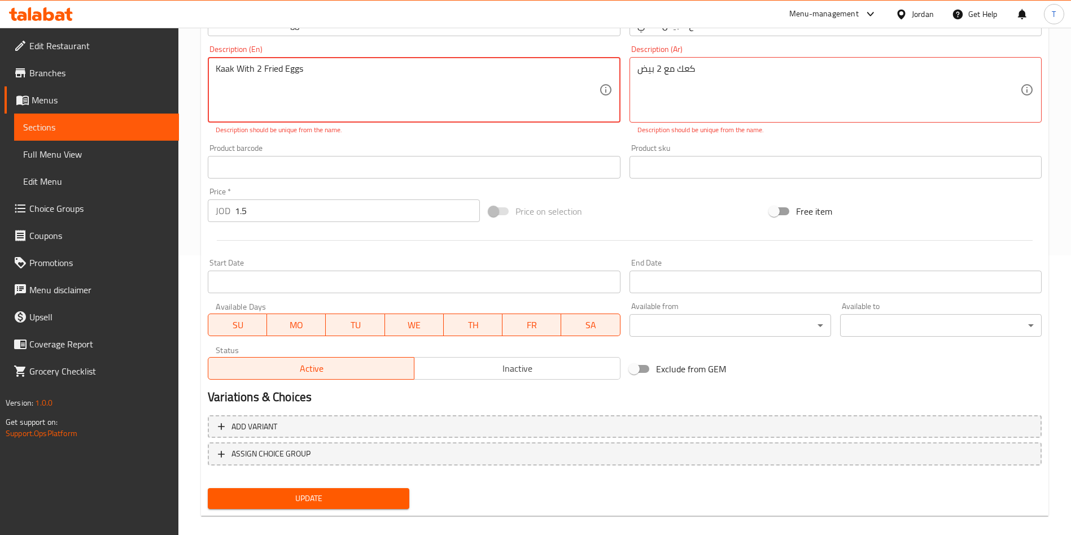
click at [232, 68] on textarea "Kaak With 2 Fried Eggs" at bounding box center [407, 90] width 383 height 54
type textarea "Kaaak With 2 Fried Eggs"
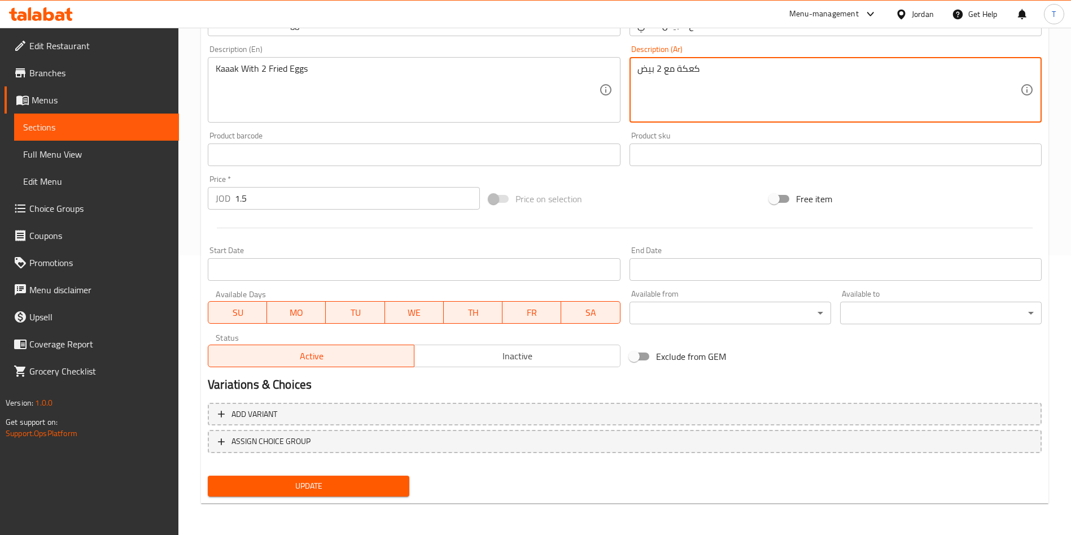
type textarea "كعكة مع 2 بيض"
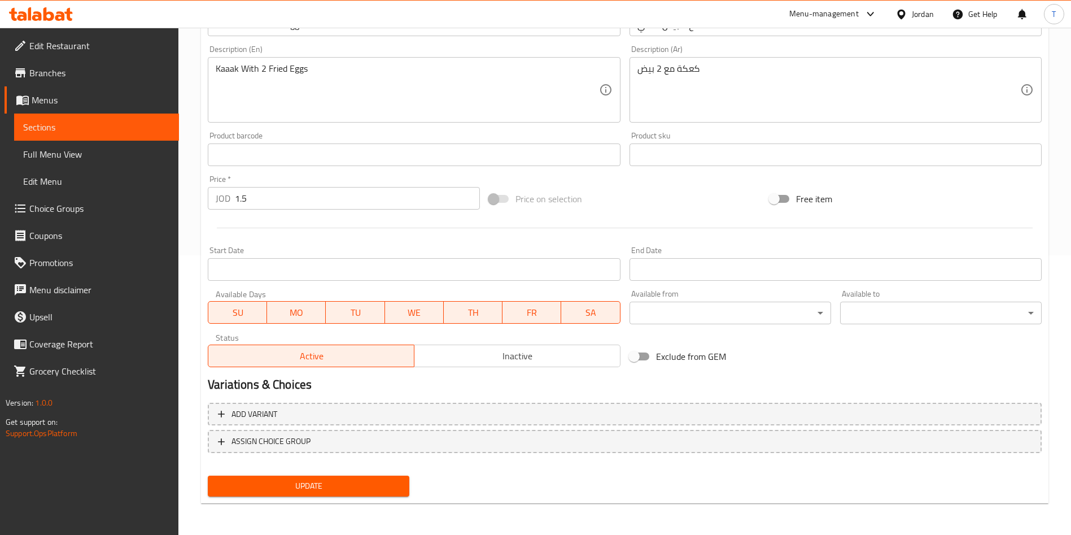
click at [382, 470] on div "Add variant ASSIGN CHOICE GROUP" at bounding box center [624, 434] width 843 height 73
click at [389, 483] on span "Update" at bounding box center [309, 486] width 184 height 14
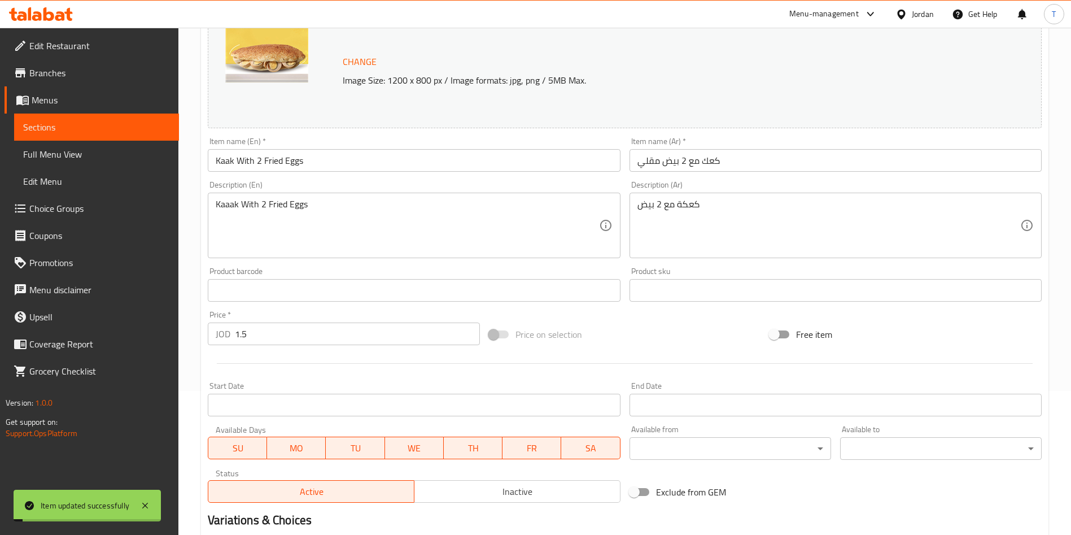
scroll to position [0, 0]
